Goal: Information Seeking & Learning: Learn about a topic

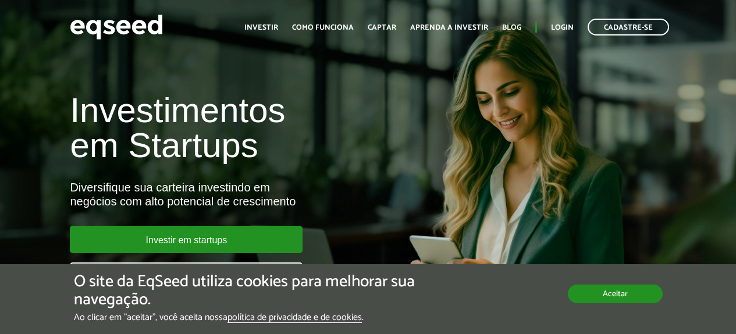
click at [616, 293] on button "Aceitar" at bounding box center [615, 293] width 95 height 19
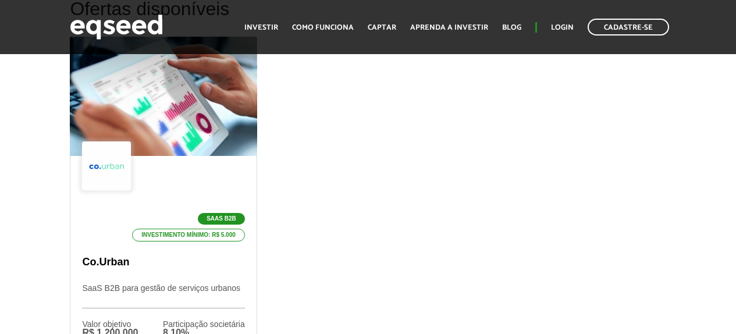
click at [306, 158] on div "SaaS B2B Investimento mínimo: R$ 5.000 Co.Urban SaaS B2B para gestão de serviço…" at bounding box center [367, 228] width 613 height 382
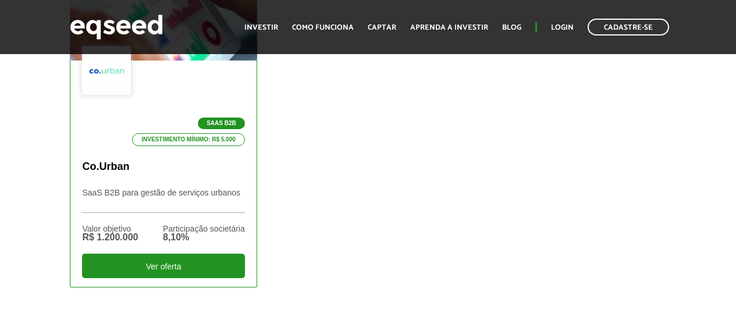
scroll to position [477, 0]
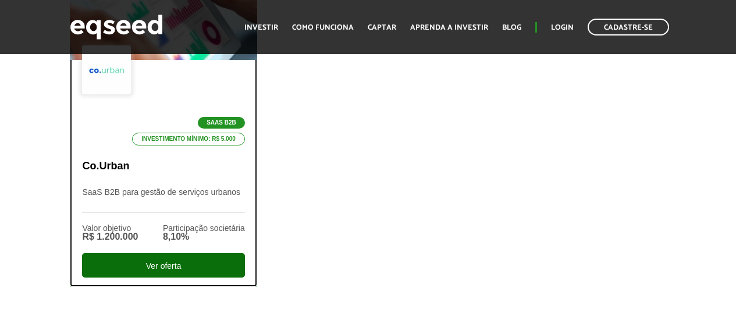
click at [169, 259] on div "Ver oferta" at bounding box center [163, 265] width 162 height 24
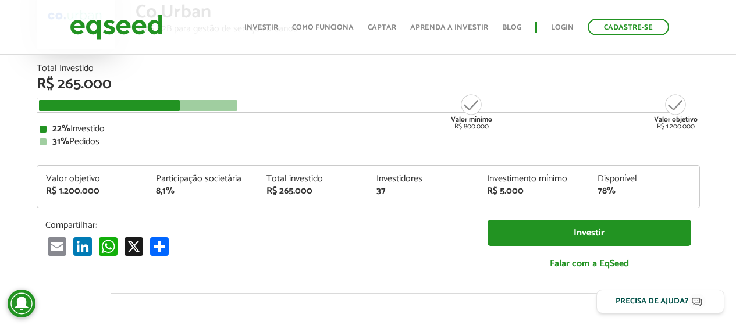
scroll to position [126, 0]
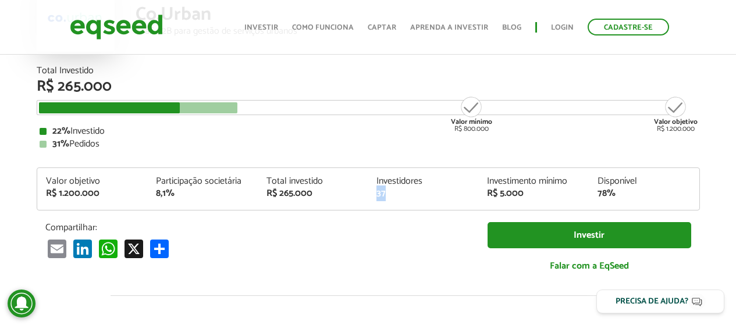
drag, startPoint x: 376, startPoint y: 193, endPoint x: 406, endPoint y: 194, distance: 30.3
click at [406, 194] on div "Investidores 37" at bounding box center [423, 188] width 110 height 22
drag, startPoint x: 492, startPoint y: 198, endPoint x: 543, endPoint y: 198, distance: 50.6
click at [543, 198] on div "Valor objetivo R$ 1.200.000 Participação societária 8,1% Total investido R$ 265…" at bounding box center [368, 193] width 662 height 33
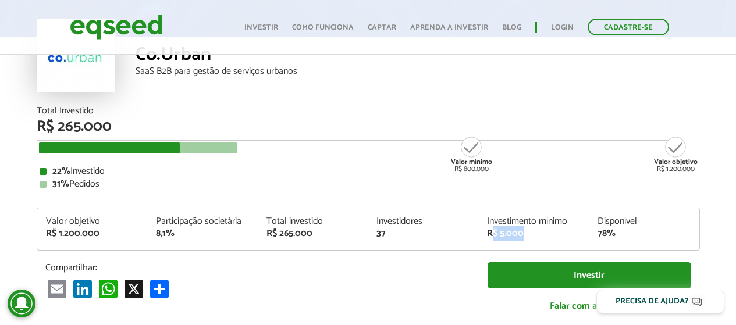
scroll to position [94, 0]
